Goal: Task Accomplishment & Management: Complete application form

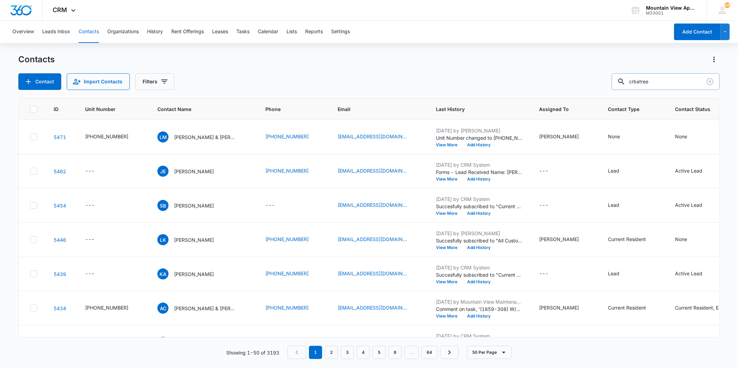
type input "crbatree"
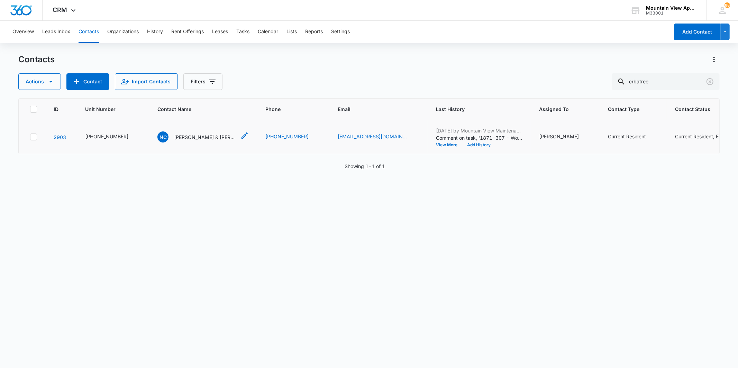
click at [186, 136] on p "[PERSON_NAME] & [PERSON_NAME]" at bounding box center [205, 137] width 62 height 7
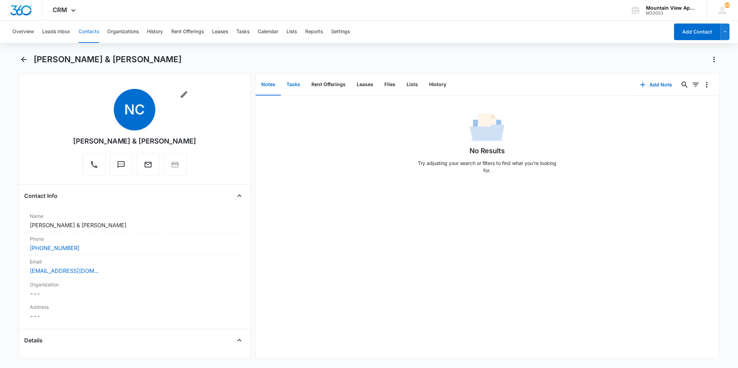
click at [294, 80] on button "Tasks" at bounding box center [293, 84] width 25 height 21
click at [656, 87] on button "Add Task" at bounding box center [657, 85] width 46 height 17
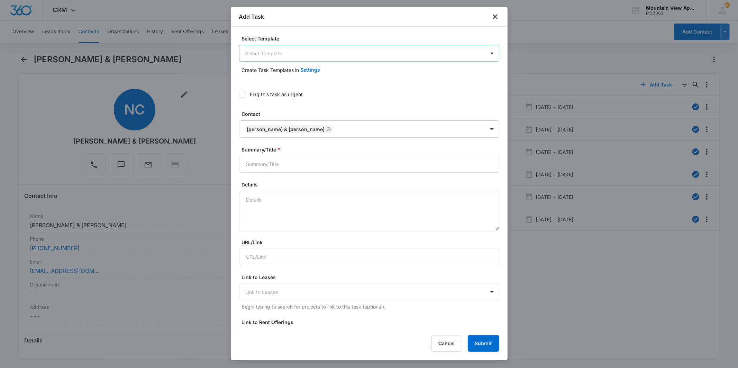
click at [342, 52] on body "CRM Apps Reputation Websites Forms CRM Email Social Content Ads Intelligence Fi…" at bounding box center [369, 184] width 738 height 368
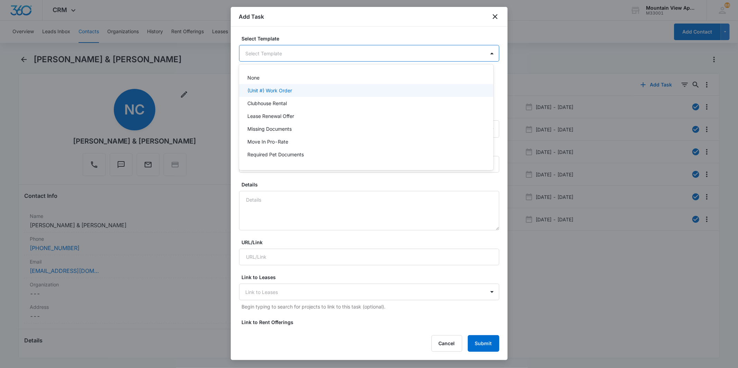
click at [324, 92] on div "(Unit #) Work Order" at bounding box center [366, 90] width 236 height 7
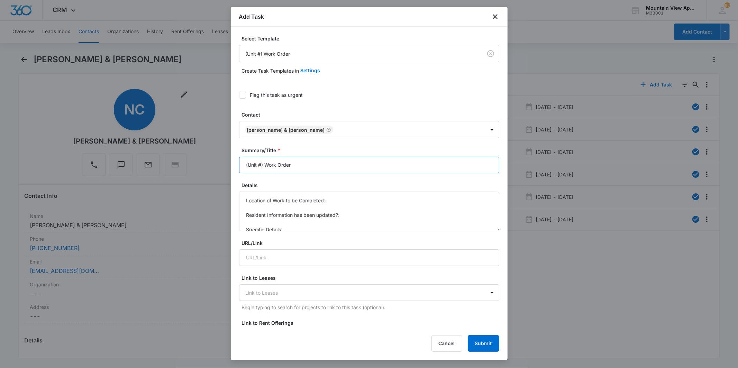
click at [260, 163] on input "(Unit #) Work Order" at bounding box center [369, 165] width 260 height 17
click at [261, 165] on input "(Unit #) Work Order" at bounding box center [369, 165] width 260 height 17
type input "(1871-307) Work Order"
click at [246, 96] on div at bounding box center [242, 95] width 7 height 7
click at [239, 95] on input "Flag this task as urgent" at bounding box center [239, 95] width 0 height 0
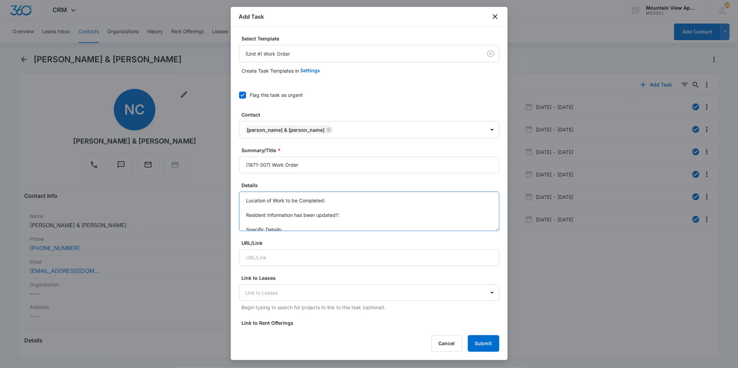
click at [358, 206] on textarea "Location of Work to be Completed: Resident Information has been updated?: Speci…" at bounding box center [369, 211] width 260 height 39
click at [351, 202] on textarea "Location of Work to be Completed: Resident Information has been updated?: Speci…" at bounding box center [369, 211] width 260 height 39
click at [306, 227] on textarea "Location of Work to be Completed: Kitchen Resident Information has been updated…" at bounding box center [369, 211] width 260 height 39
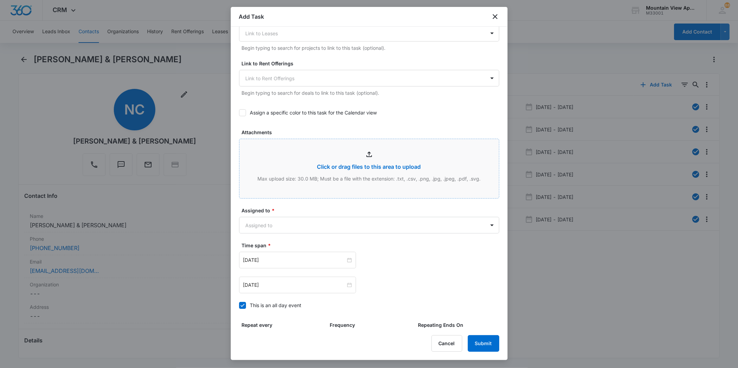
scroll to position [338, 0]
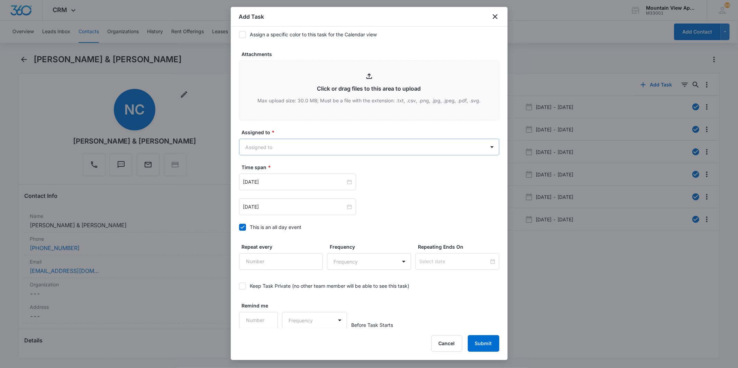
type textarea "Location of Work to be Completed: Kitchen Resident Information has been updated…"
click at [367, 147] on body "CRM Apps Reputation Websites Forms CRM Email Social Content Ads Intelligence Fi…" at bounding box center [369, 184] width 738 height 368
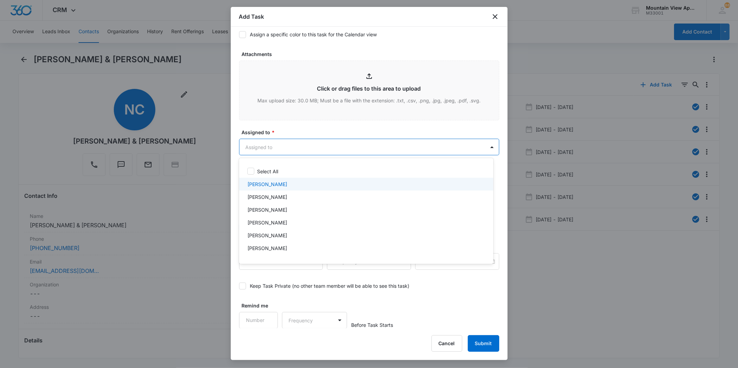
scroll to position [151, 0]
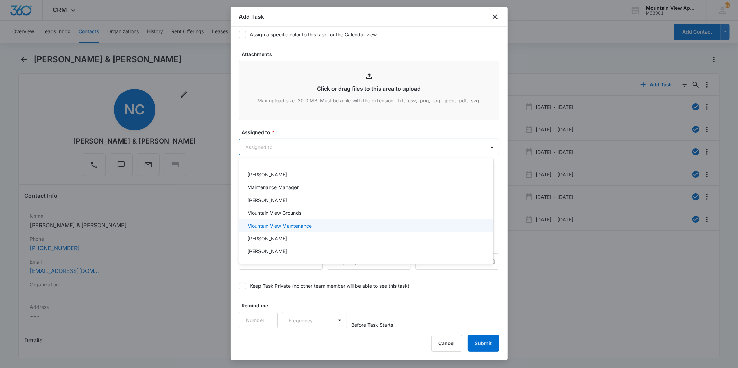
click at [338, 230] on div "Mountain View Maintenance" at bounding box center [366, 225] width 254 height 13
click at [358, 145] on div at bounding box center [369, 184] width 738 height 368
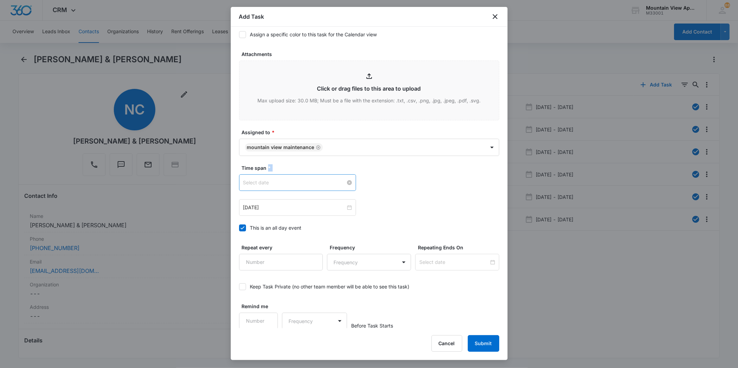
click at [346, 184] on div at bounding box center [297, 183] width 109 height 8
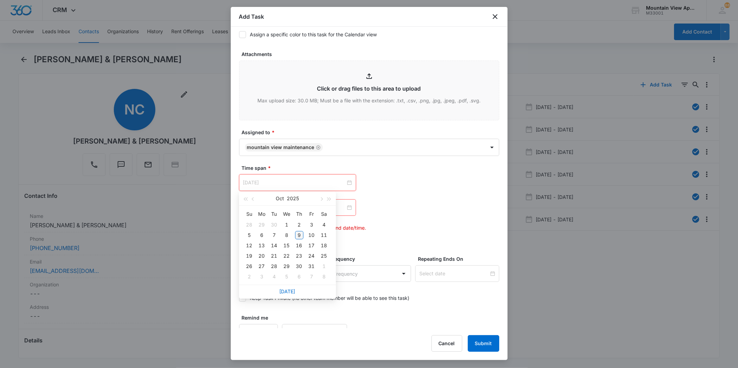
type input "[DATE]"
click at [300, 231] on div "9" at bounding box center [299, 235] width 8 height 8
click at [347, 207] on div at bounding box center [297, 208] width 109 height 8
type input "[DATE]"
click at [311, 257] on div "10" at bounding box center [312, 260] width 8 height 8
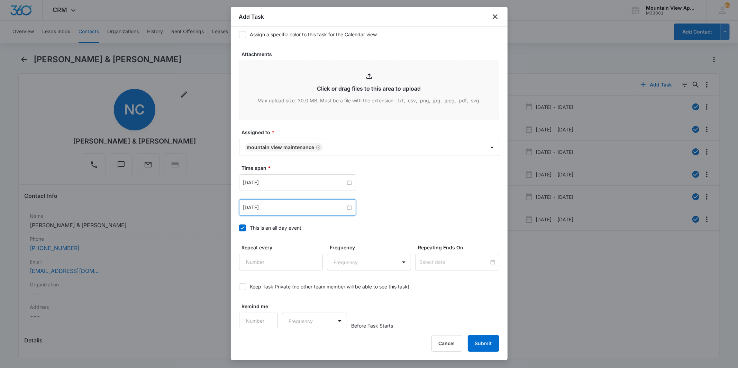
scroll to position [339, 0]
click at [493, 343] on button "Submit" at bounding box center [484, 343] width 32 height 17
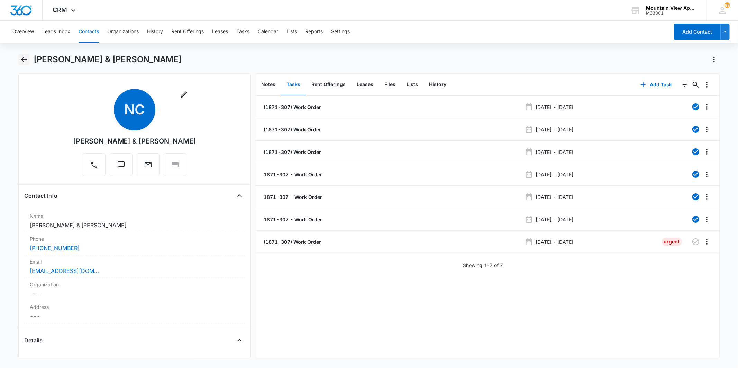
click at [23, 56] on icon "Back" at bounding box center [24, 59] width 8 height 8
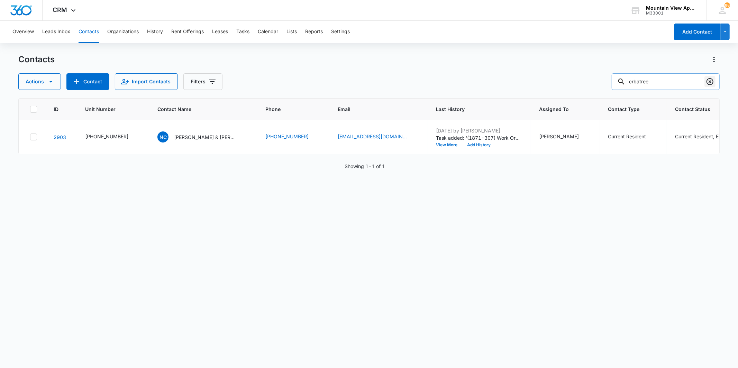
click at [712, 84] on icon "Clear" at bounding box center [710, 81] width 7 height 7
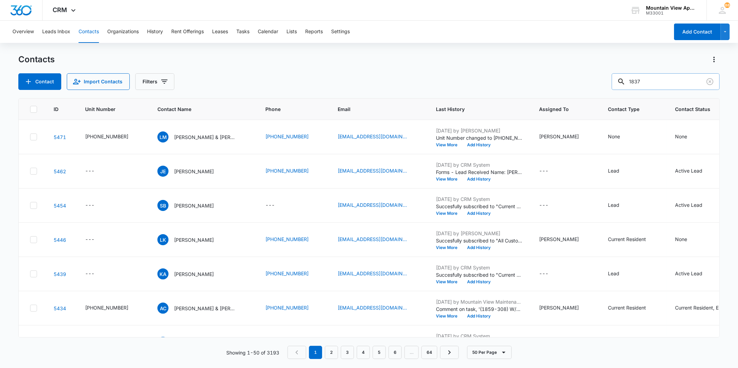
type input "1837"
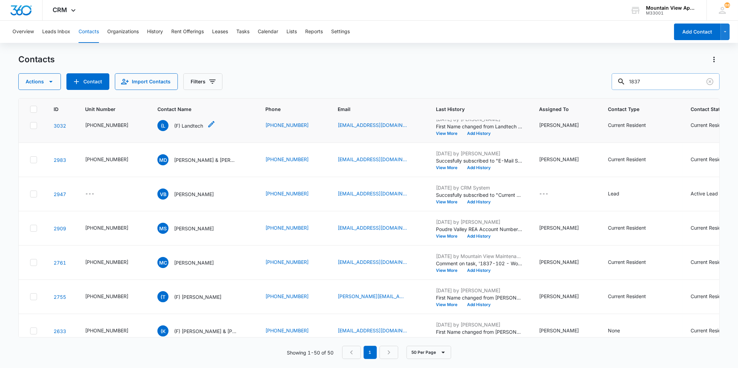
scroll to position [423, 0]
click at [181, 230] on p "[PERSON_NAME]" at bounding box center [194, 228] width 40 height 7
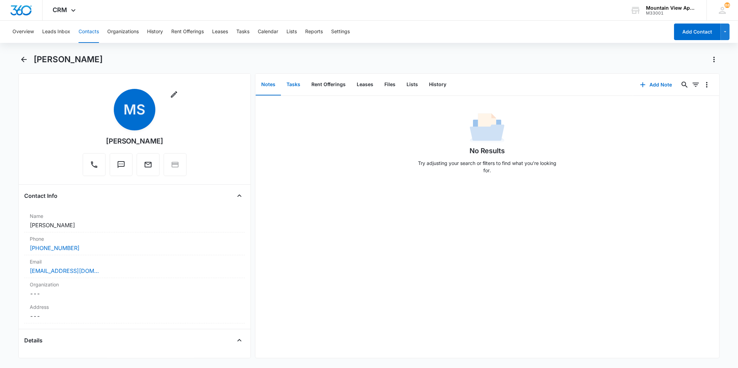
click at [296, 87] on button "Tasks" at bounding box center [293, 84] width 25 height 21
click at [642, 87] on icon "button" at bounding box center [643, 85] width 8 height 8
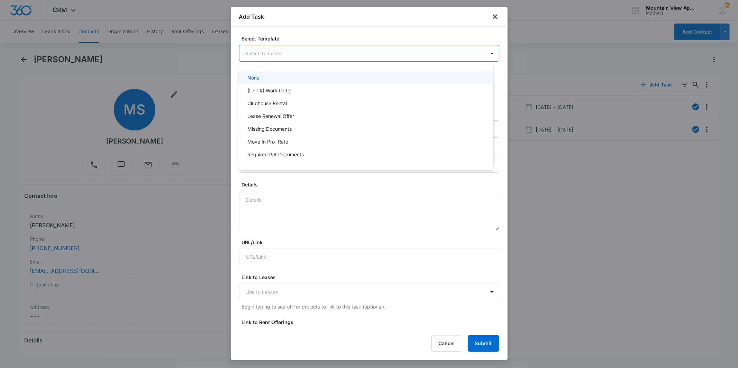
click at [266, 50] on body "CRM Apps Reputation Websites Forms CRM Email Social Content Ads Intelligence Fi…" at bounding box center [369, 184] width 738 height 368
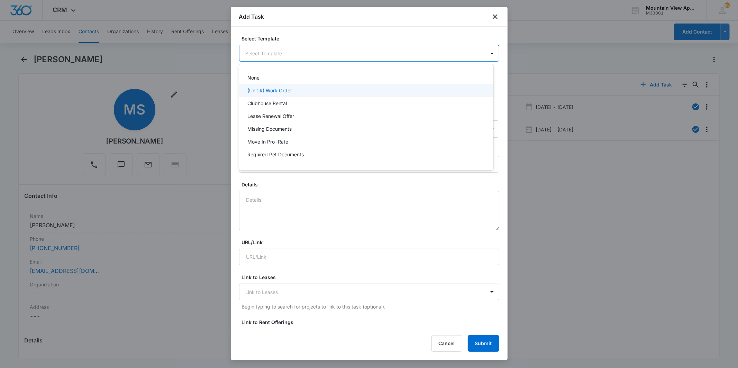
click at [268, 87] on p "(Unit #) Work Order" at bounding box center [270, 90] width 45 height 7
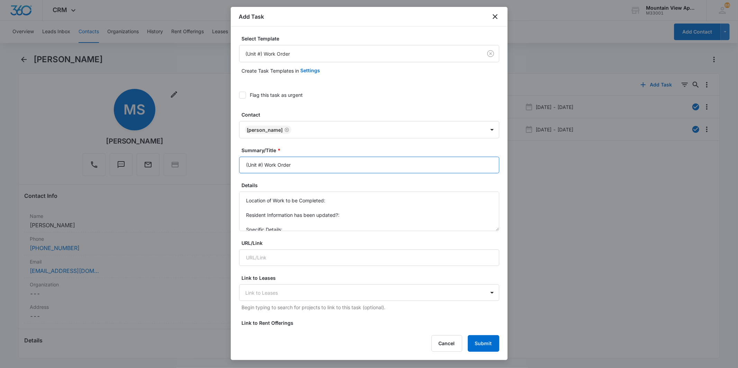
click at [261, 165] on input "(Unit #) Work Order" at bounding box center [369, 165] width 260 height 17
type input "(1837-202) Work Order"
click at [351, 197] on textarea "Location of Work to be Completed: Resident Information has been updated?: Speci…" at bounding box center [369, 211] width 260 height 39
click at [360, 219] on textarea "Location of Work to be Completed: Kitchen Resident Information has been updated…" at bounding box center [369, 211] width 260 height 39
click at [376, 210] on textarea "Location of Work to be Completed: Kitchen Resident Information has been updated…" at bounding box center [369, 211] width 260 height 39
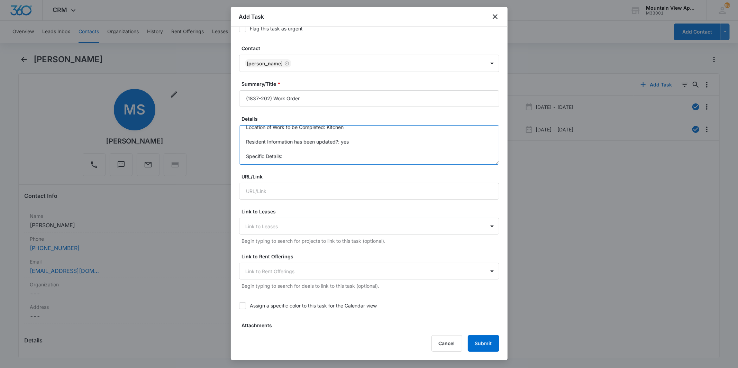
scroll to position [77, 0]
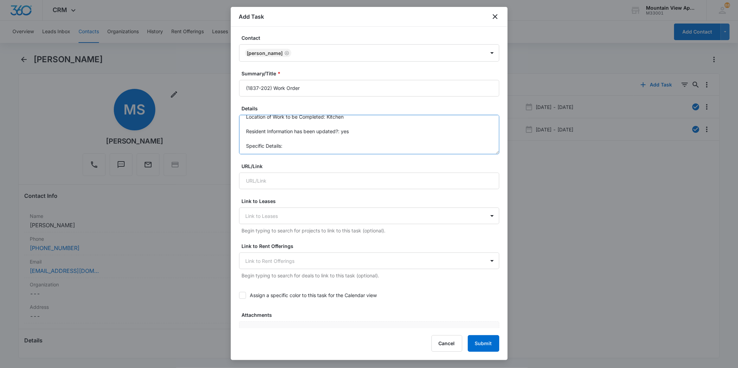
click at [310, 145] on textarea "Location of Work to be Completed: Kitchen Resident Information has been updated…" at bounding box center [369, 134] width 260 height 39
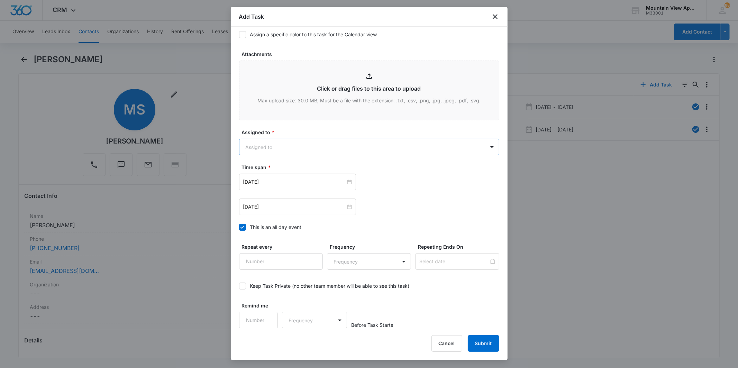
type textarea "Location of Work to be Completed: Kitchen Resident Information has been updated…"
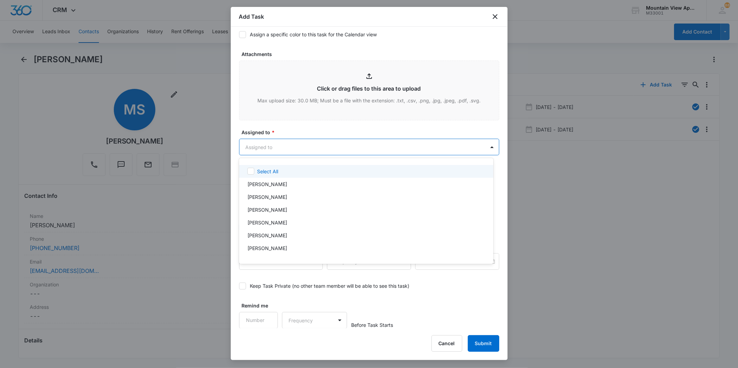
click at [300, 146] on body "CRM Apps Reputation Websites Forms CRM Email Social Content Ads Intelligence Fi…" at bounding box center [369, 184] width 738 height 368
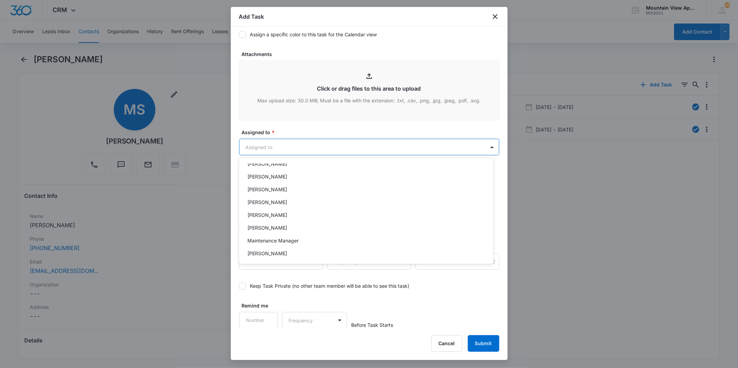
scroll to position [151, 0]
click at [306, 226] on p "Mountain View Maintenance" at bounding box center [280, 225] width 64 height 7
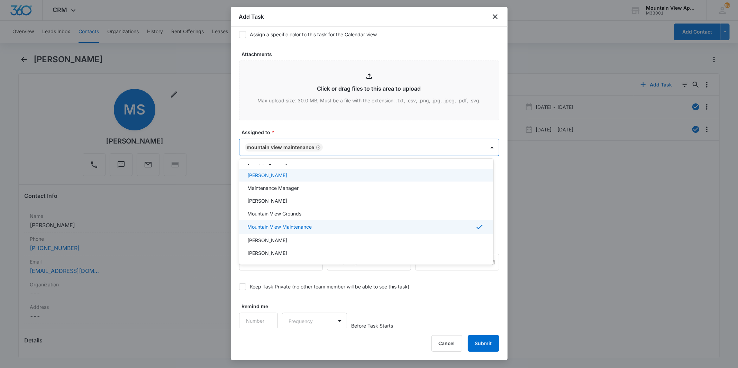
click at [351, 147] on div at bounding box center [369, 184] width 738 height 368
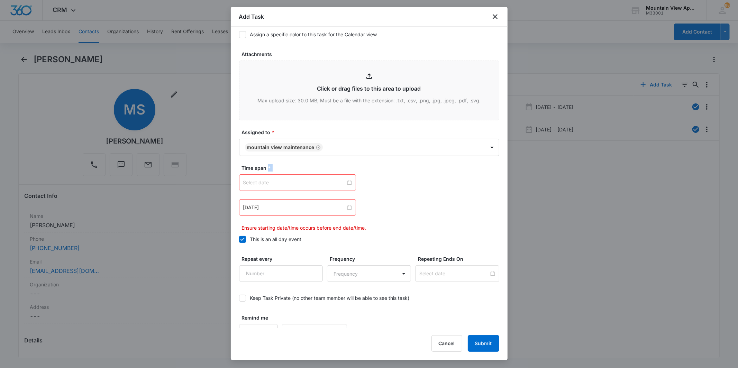
click at [348, 182] on div at bounding box center [297, 183] width 109 height 8
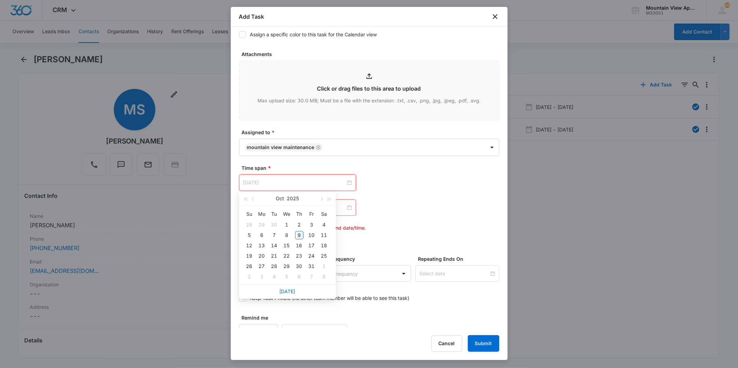
type input "[DATE]"
drag, startPoint x: 299, startPoint y: 236, endPoint x: 300, endPoint y: 233, distance: 3.6
click at [299, 235] on div "9" at bounding box center [299, 235] width 8 height 8
click at [348, 206] on div at bounding box center [297, 208] width 109 height 8
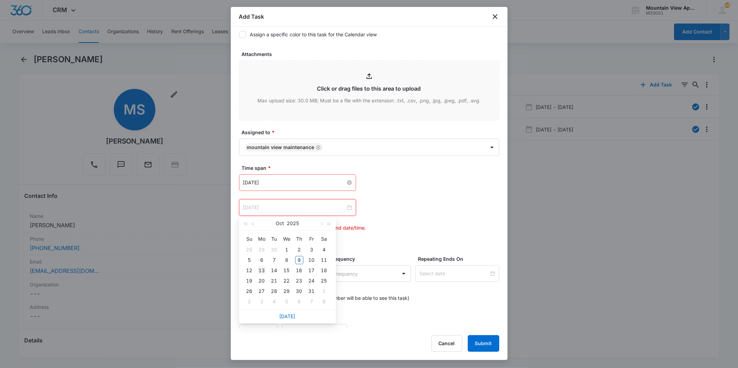
type input "[DATE]"
click at [261, 270] on div "13" at bounding box center [262, 271] width 8 height 8
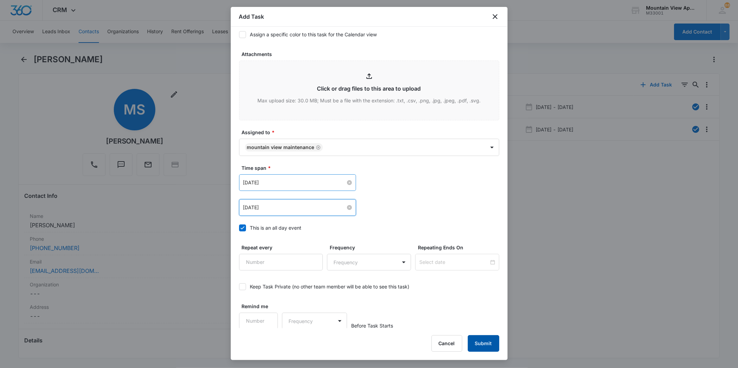
scroll to position [339, 0]
click at [484, 338] on button "Submit" at bounding box center [484, 343] width 32 height 17
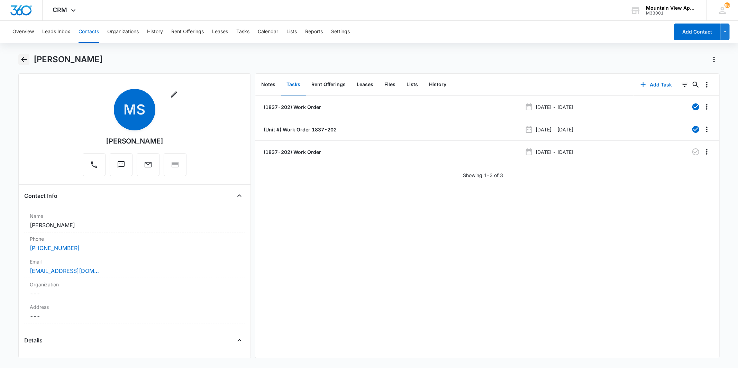
click at [25, 58] on icon "Back" at bounding box center [24, 59] width 8 height 8
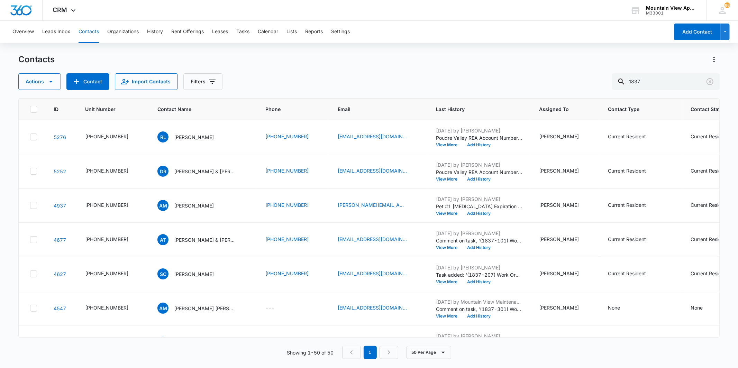
scroll to position [423, 0]
